Goal: Task Accomplishment & Management: Complete application form

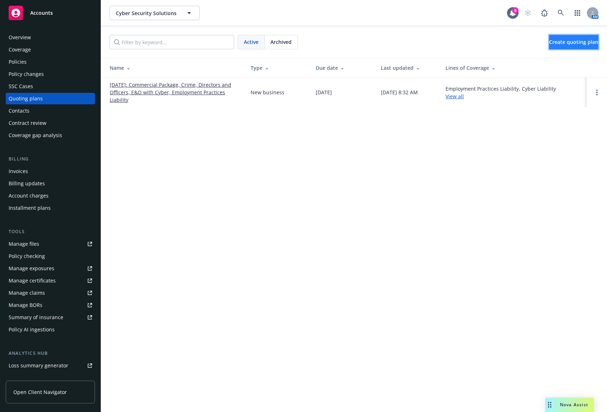
click at [562, 38] on span "Create quoting plan" at bounding box center [573, 41] width 49 height 7
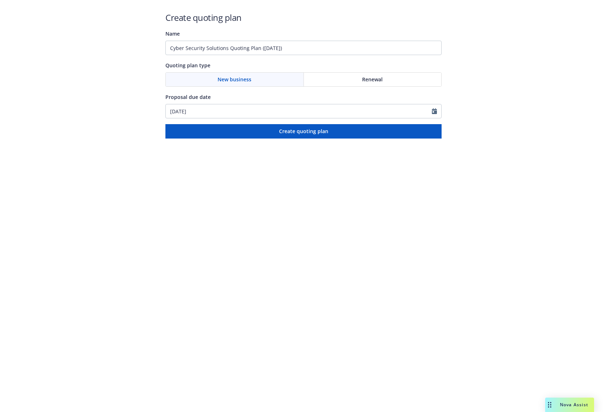
click at [333, 80] on div "Renewal" at bounding box center [373, 80] width 138 height 14
click at [429, 111] on input "[DATE]" at bounding box center [299, 111] width 266 height 14
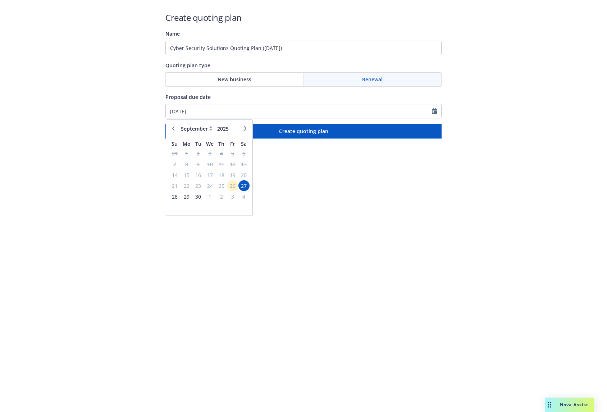
click at [247, 126] on icon "button" at bounding box center [245, 128] width 4 height 4
select select "10"
click at [232, 167] on span "10" at bounding box center [233, 164] width 10 height 9
type input "[DATE]"
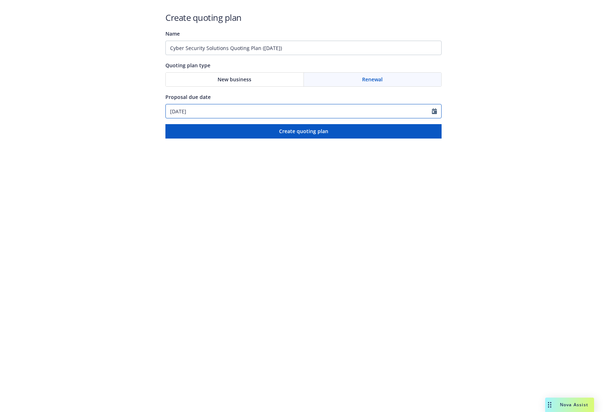
select select "10"
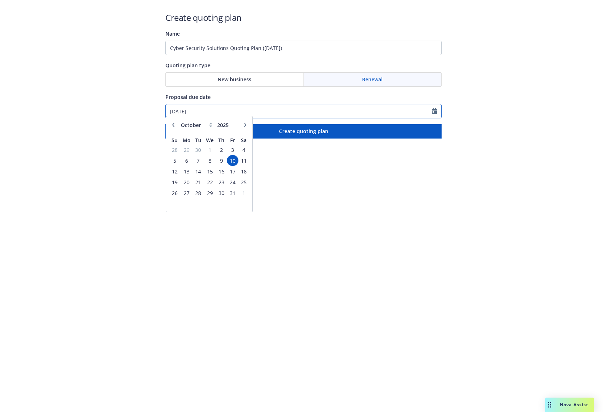
click at [282, 110] on input "[DATE]" at bounding box center [299, 111] width 266 height 14
click at [234, 152] on span "3" at bounding box center [233, 153] width 10 height 9
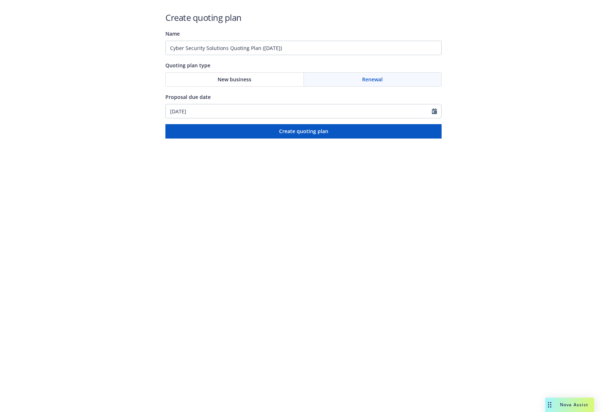
type input "[DATE]"
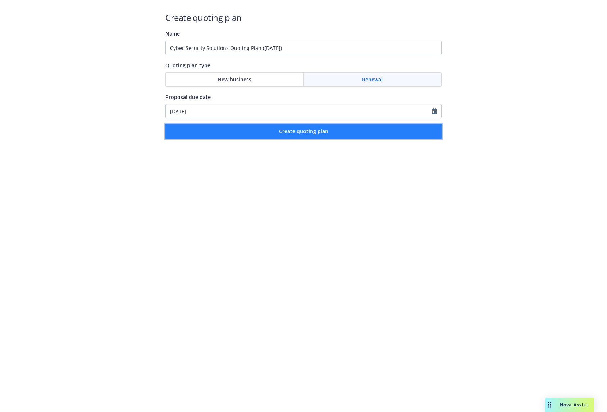
click at [264, 134] on button "Create quoting plan" at bounding box center [303, 131] width 276 height 14
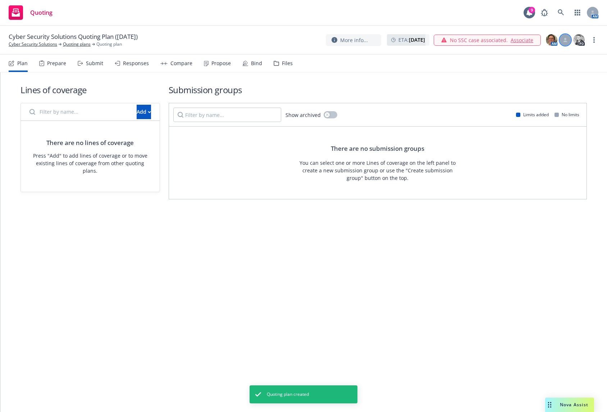
click at [566, 40] on icon at bounding box center [565, 40] width 4 height 4
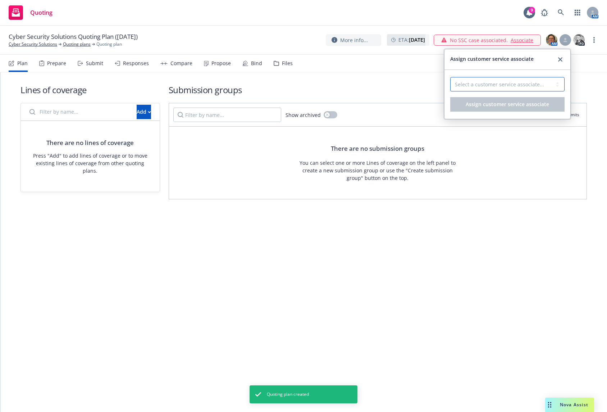
click at [553, 77] on select "Select a customer service associate... [PERSON_NAME]" at bounding box center [507, 84] width 114 height 14
select select "4b1e75e5-47c1-4a13-9c04-5e76a23244f6"
click at [450, 77] on select "Select a customer service associate... [PERSON_NAME]" at bounding box center [507, 84] width 114 height 14
click at [509, 101] on span "Assign customer service associate" at bounding box center [506, 104] width 83 height 7
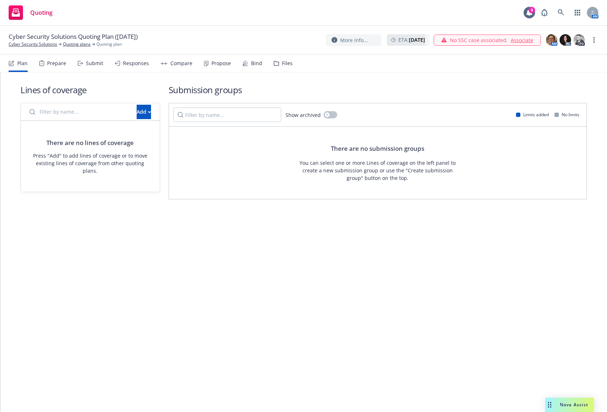
drag, startPoint x: 47, startPoint y: 43, endPoint x: 155, endPoint y: 34, distance: 109.0
click at [141, 34] on div at bounding box center [139, 36] width 3 height 9
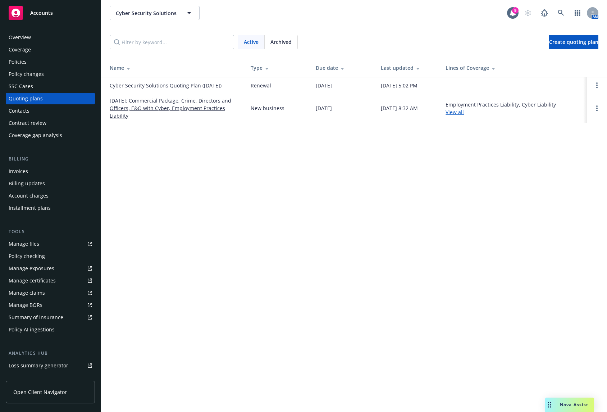
click at [174, 100] on link "[DATE]: Commercial Package, Crime, Directors and Officers, E&O with Cyber, Empl…" at bounding box center [174, 108] width 129 height 23
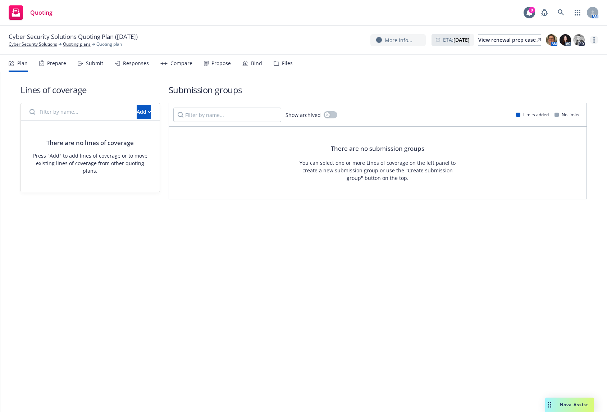
click at [594, 40] on circle "more" at bounding box center [593, 39] width 1 height 1
click at [567, 68] on link "Rename quoting plan" at bounding box center [558, 69] width 80 height 14
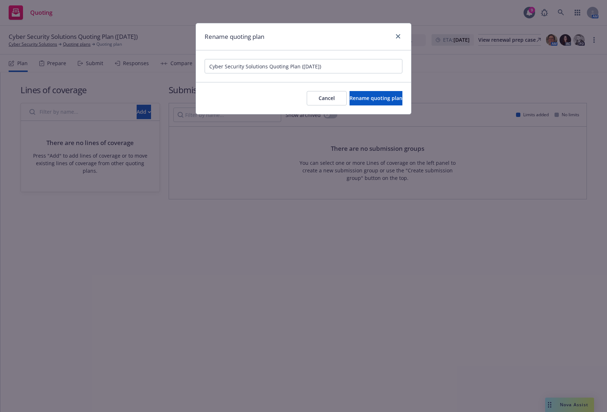
drag, startPoint x: 351, startPoint y: 69, endPoint x: 156, endPoint y: 66, distance: 195.6
click at [156, 66] on div "Rename quoting plan Cyber Security Solutions Quoting Plan (2025-09-27) Cancel R…" at bounding box center [303, 206] width 607 height 412
click at [225, 66] on input "10/10/25" at bounding box center [304, 66] width 198 height 14
click at [260, 70] on input "[DATE]" at bounding box center [304, 66] width 198 height 14
type input "10/10/2025 - Commercial Package, Cyber with E&O - Renewal"
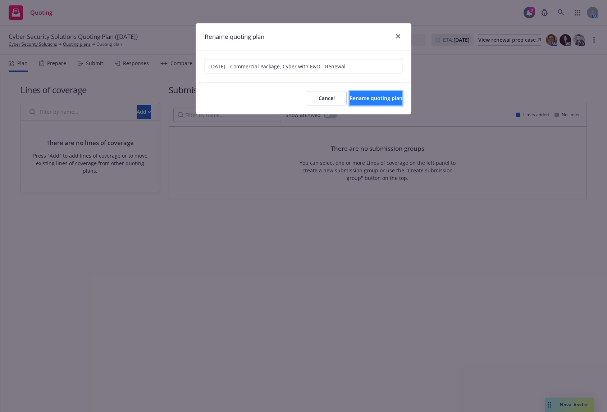
click at [349, 101] on span "Rename quoting plan" at bounding box center [375, 98] width 53 height 7
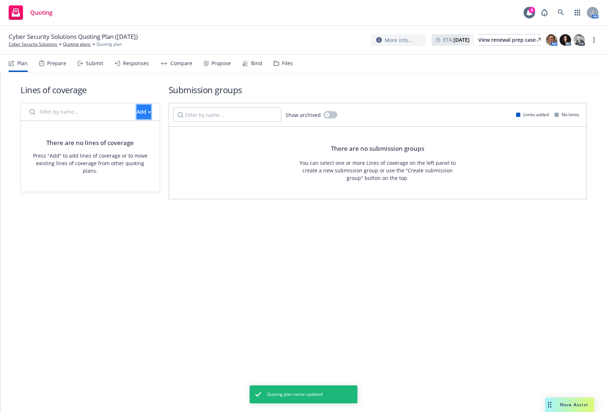
click at [137, 117] on div "Add" at bounding box center [144, 112] width 14 height 14
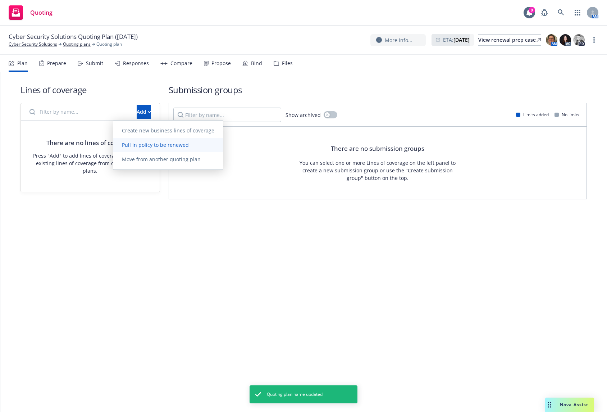
click at [149, 146] on span "Pull in policy to be renewed" at bounding box center [155, 144] width 84 height 7
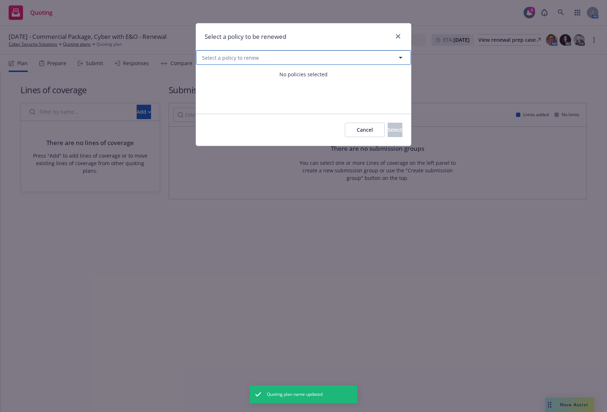
click at [239, 60] on span "Select a policy to renew" at bounding box center [230, 58] width 57 height 8
select select "ACTIVE"
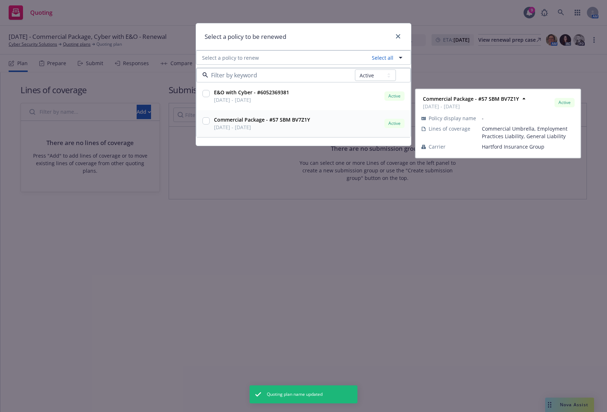
click at [209, 121] on input "checkbox" at bounding box center [205, 120] width 7 height 7
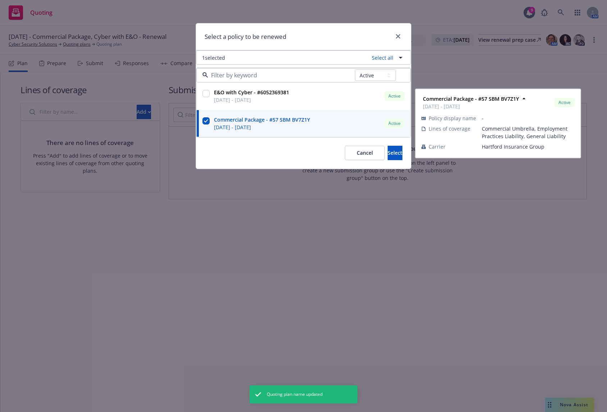
click at [206, 121] on input "checkbox" at bounding box center [205, 120] width 7 height 7
checkbox input "false"
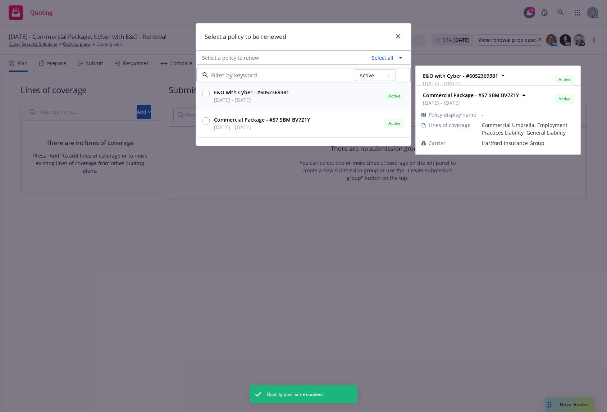
click at [205, 90] on div at bounding box center [205, 93] width 7 height 10
checkbox input "true"
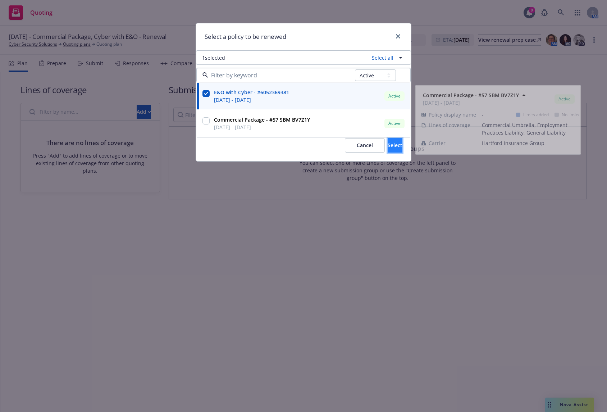
click at [387, 144] on span "Select" at bounding box center [394, 145] width 15 height 7
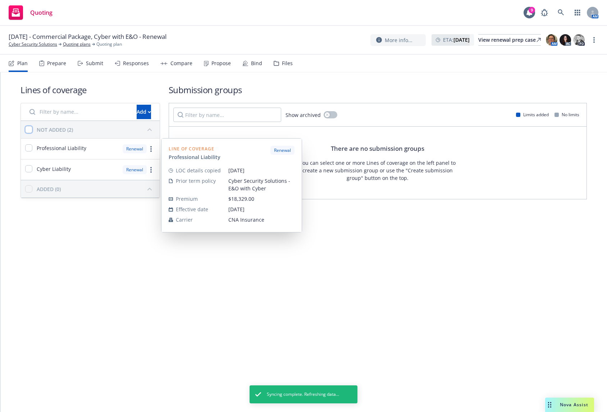
click at [32, 130] on input "checkbox" at bounding box center [28, 129] width 7 height 7
checkbox input "true"
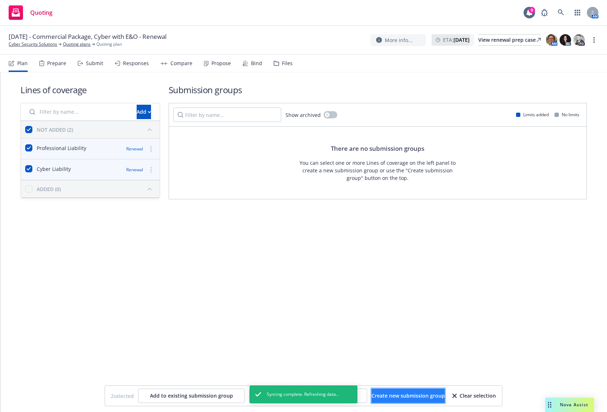
click at [400, 394] on span "Create new submission group" at bounding box center [407, 395] width 73 height 7
checkbox input "false"
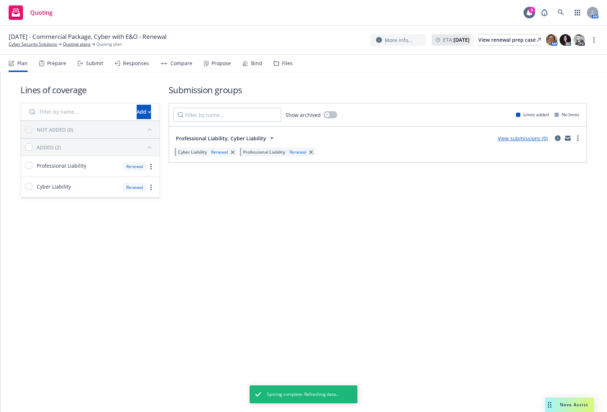
click at [66, 64] on div "Plan Prepare Submit Responses Compare Propose Bind Files" at bounding box center [151, 63] width 284 height 17
click at [87, 62] on div "Submit" at bounding box center [94, 63] width 17 height 6
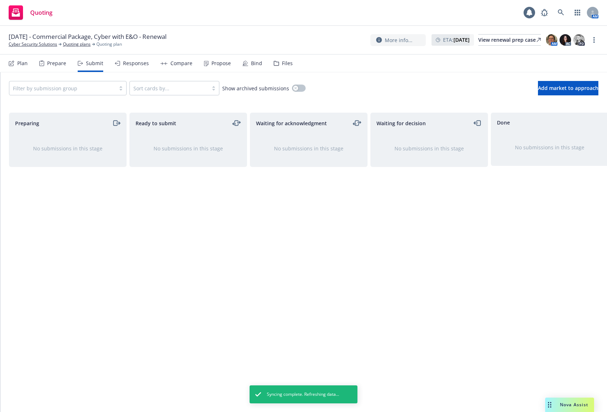
click at [64, 88] on div at bounding box center [62, 88] width 99 height 9
click at [65, 110] on span "Professional Liability, Cyber Liability" at bounding box center [59, 106] width 87 height 8
click at [538, 94] on button "Add market to approach" at bounding box center [568, 88] width 60 height 14
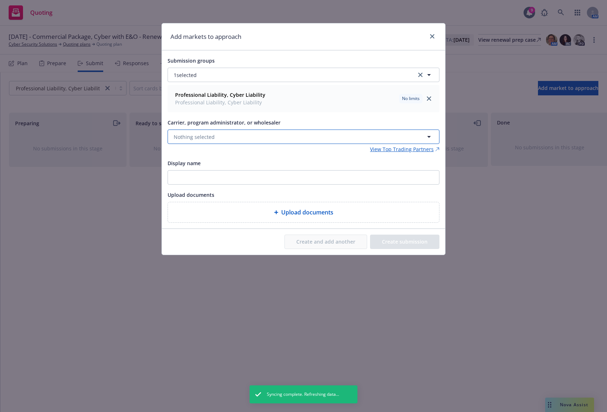
click at [256, 134] on button "Nothing selected" at bounding box center [304, 136] width 272 height 14
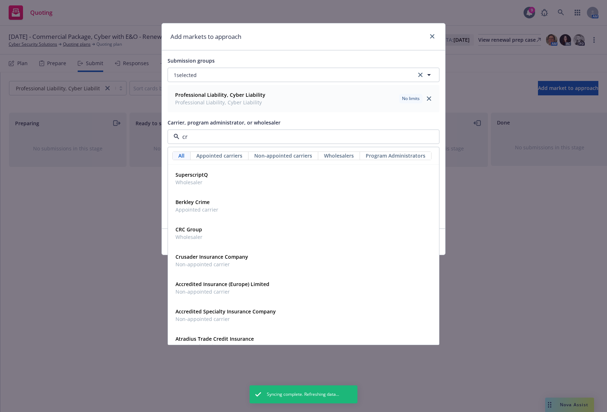
type input "crc"
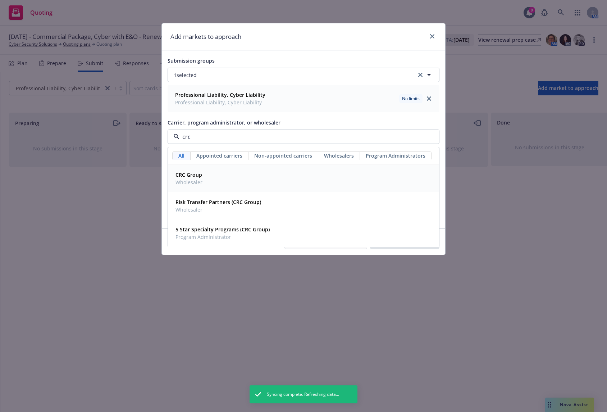
click at [243, 173] on div "CRC Group Wholesaler" at bounding box center [304, 178] width 262 height 18
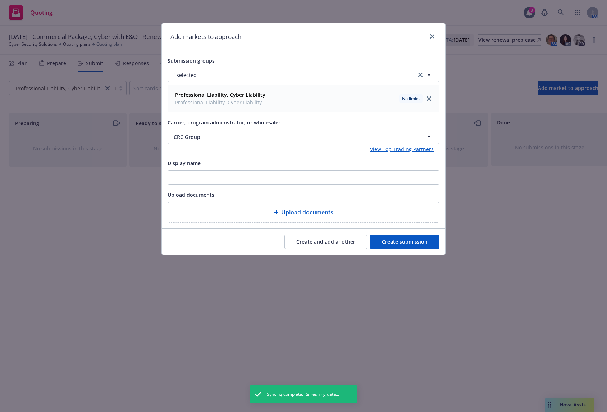
click at [398, 239] on button "Create submission" at bounding box center [404, 241] width 69 height 14
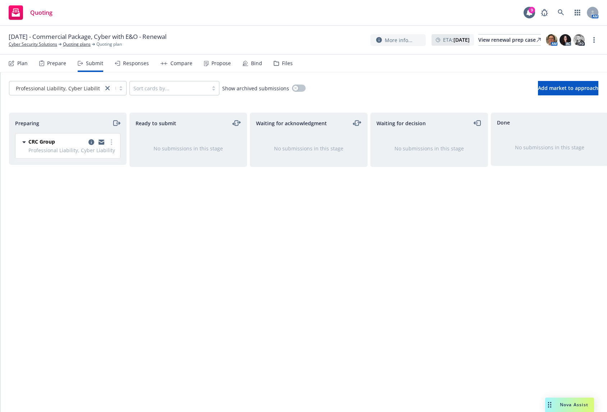
drag, startPoint x: 329, startPoint y: 244, endPoint x: 319, endPoint y: 234, distance: 13.7
click at [329, 244] on div "Waiting for acknowledgment No submissions in this stage" at bounding box center [309, 255] width 118 height 284
click at [48, 65] on div "Prepare" at bounding box center [56, 63] width 19 height 6
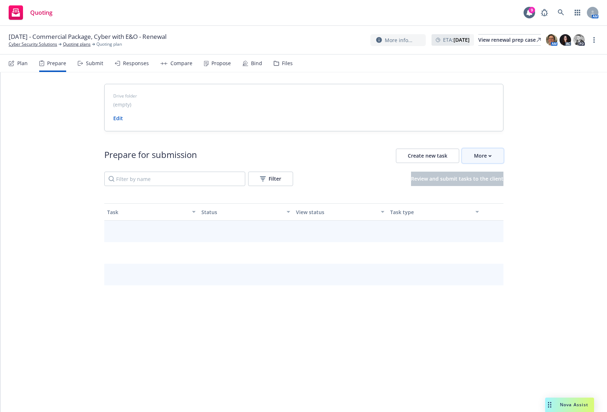
click at [496, 162] on button "More" at bounding box center [482, 155] width 41 height 14
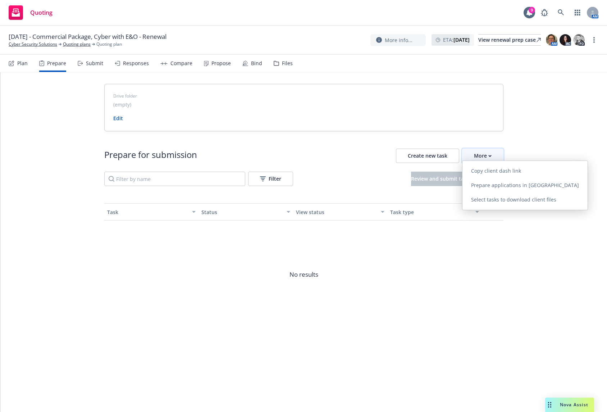
click at [487, 157] on div "More" at bounding box center [483, 156] width 18 height 14
click at [522, 141] on div "Drive folder (empty) Edit Prepare for submission Create new task More Filter Re…" at bounding box center [303, 214] width 606 height 285
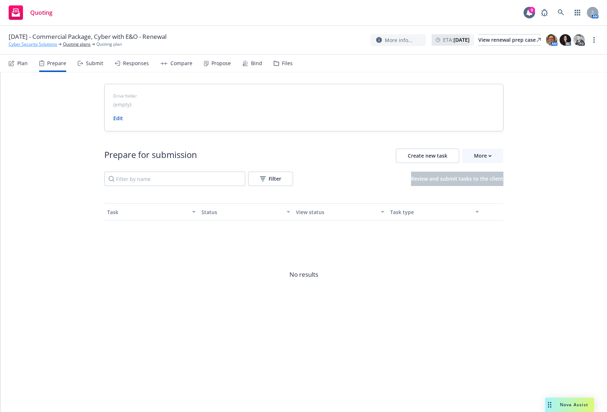
click at [43, 45] on link "Cyber Security Solutions" at bounding box center [33, 44] width 49 height 6
